Goal: Check status: Check status

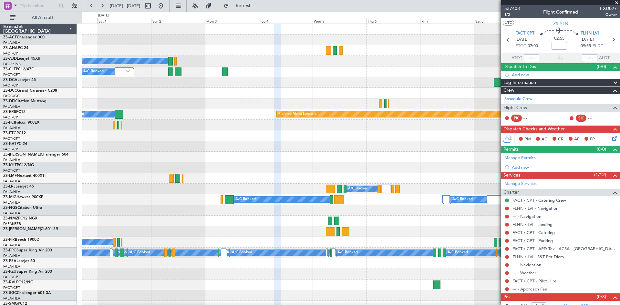
click at [618, 3] on span at bounding box center [617, 3] width 6 height 6
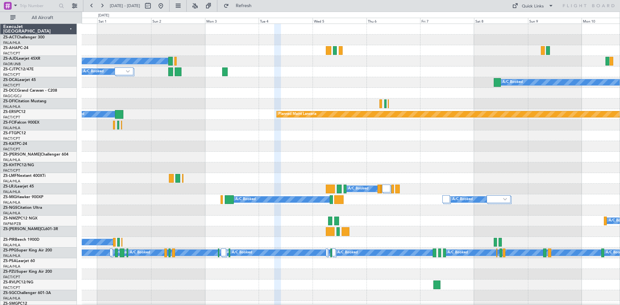
type input "0"
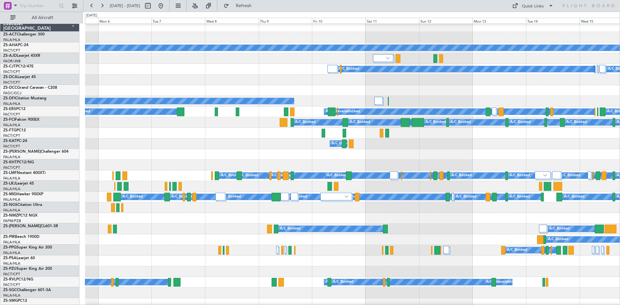
scroll to position [3, 0]
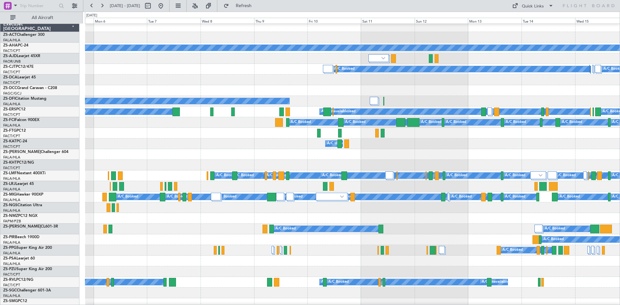
click at [241, 164] on div at bounding box center [352, 165] width 535 height 11
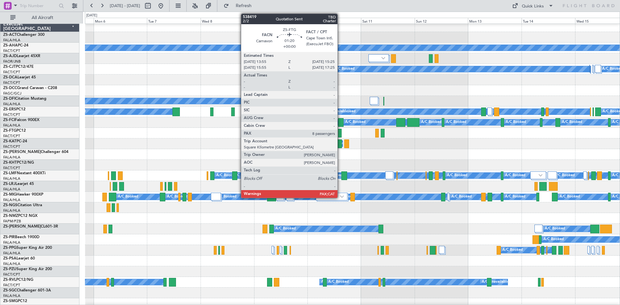
click at [340, 133] on div at bounding box center [340, 133] width 4 height 9
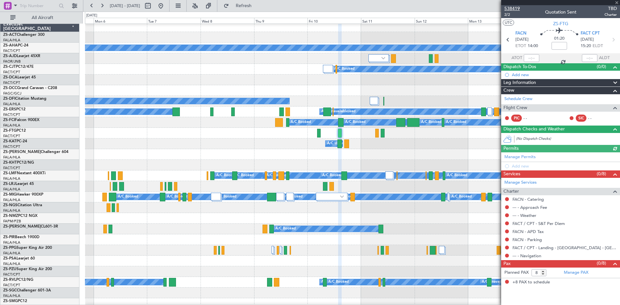
click at [515, 9] on span "538419" at bounding box center [512, 8] width 16 height 7
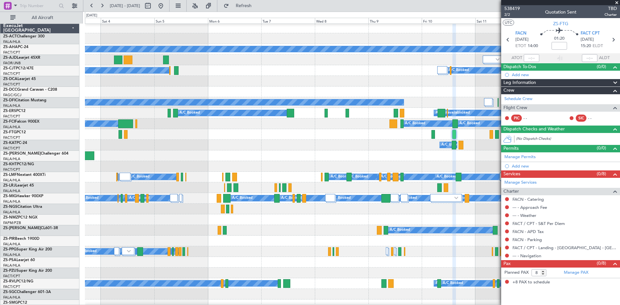
scroll to position [2, 0]
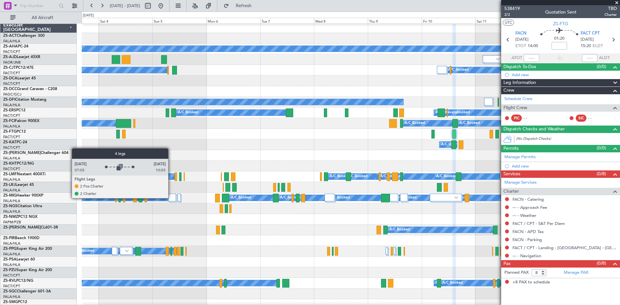
click at [171, 198] on div at bounding box center [172, 198] width 8 height 8
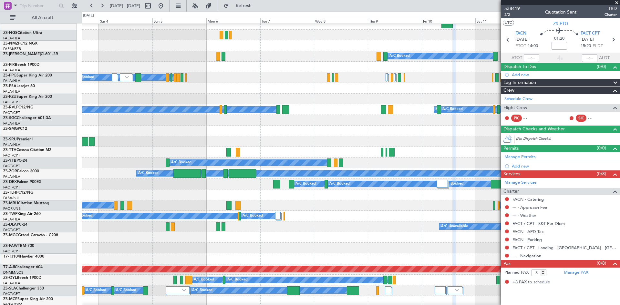
scroll to position [292, 0]
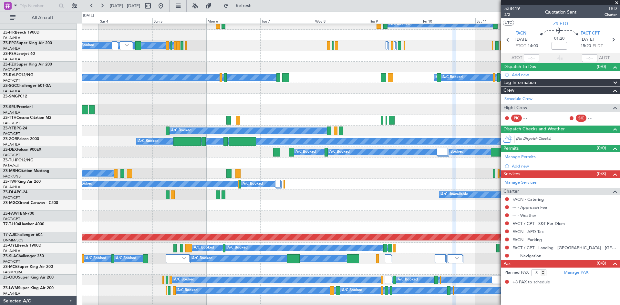
click at [112, 215] on div at bounding box center [351, 216] width 538 height 11
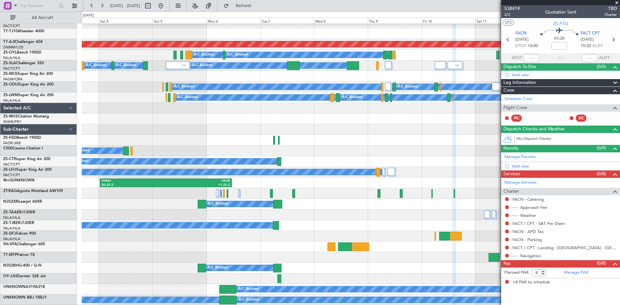
scroll to position [485, 0]
